Goal: Find specific page/section: Find specific page/section

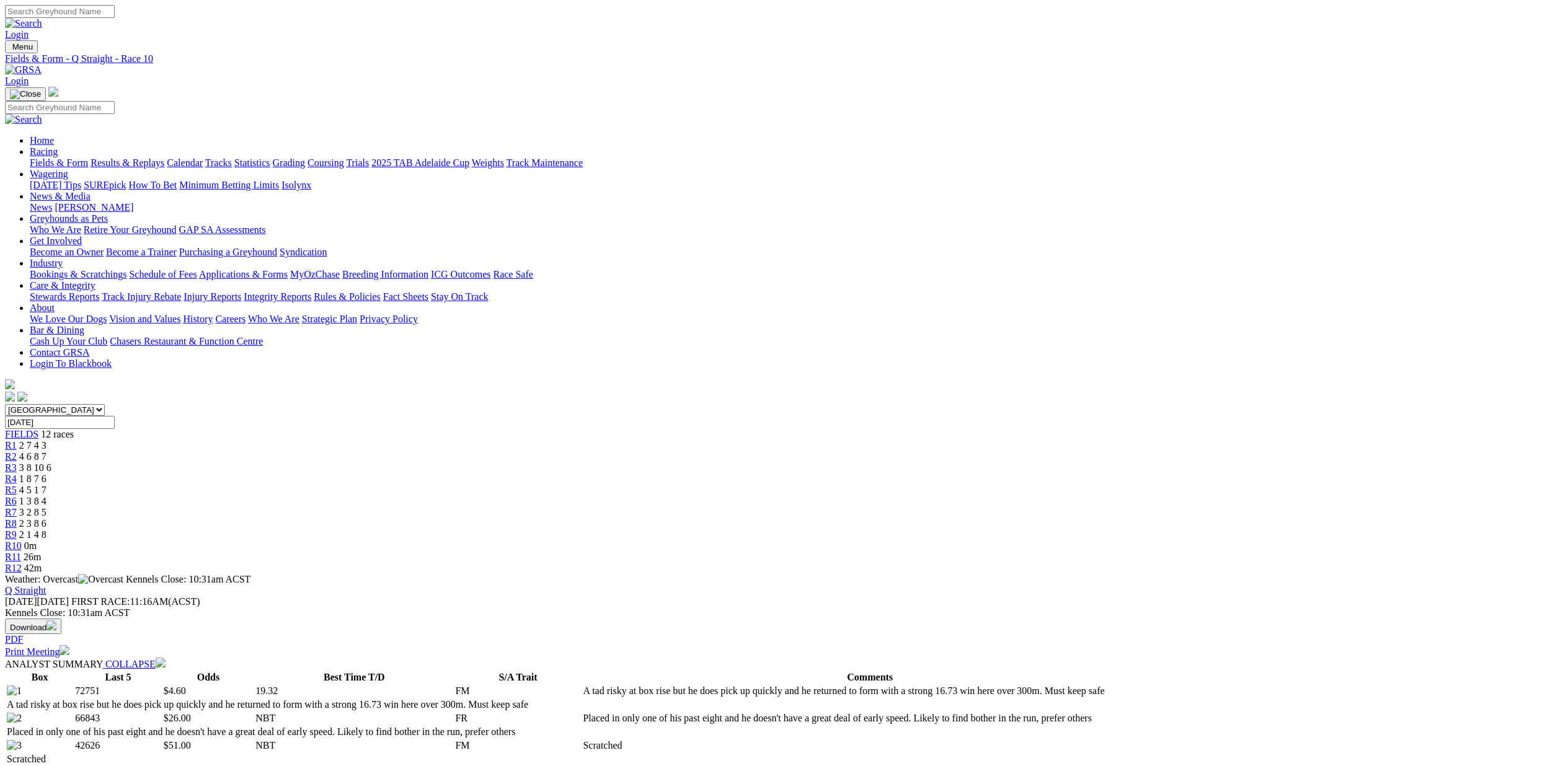
click at [88, 157] on link "Fields & Form" at bounding box center [59, 163] width 59 height 11
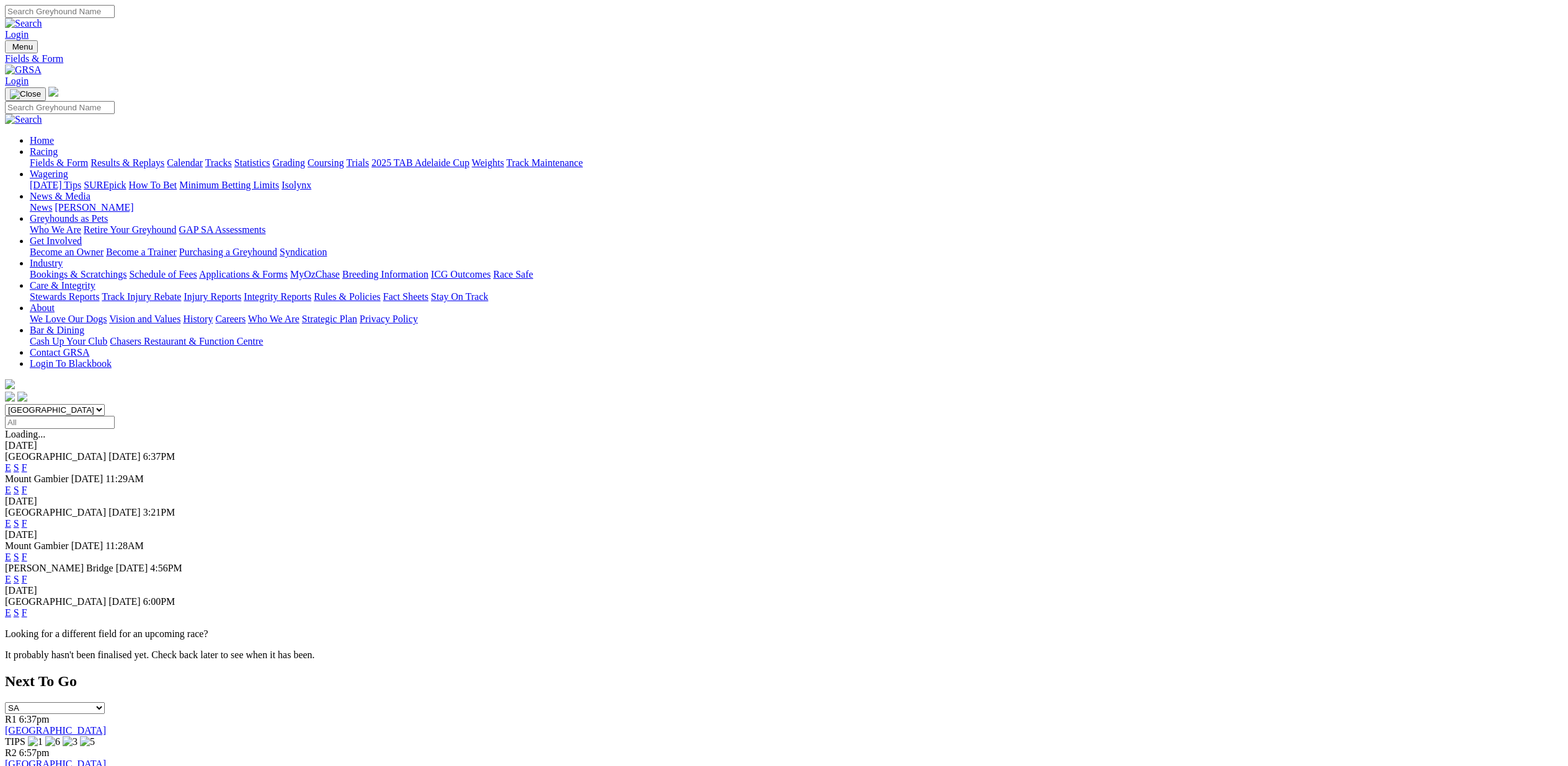
click at [105, 404] on select "South Australia New South Wales Northern Territory Queensland Tasmania Victoria…" at bounding box center [55, 409] width 100 height 11
select select "QLD"
click at [105, 404] on select "South Australia New South Wales Northern Territory Queensland Tasmania Victoria…" at bounding box center [55, 409] width 100 height 11
